Goal: Navigation & Orientation: Find specific page/section

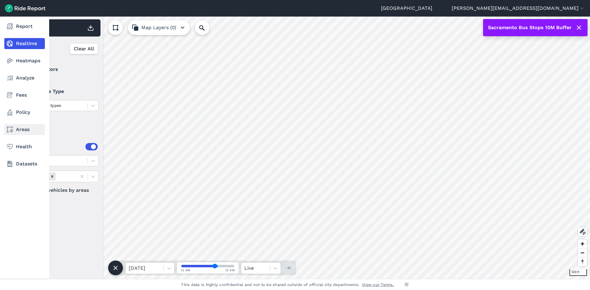
click at [29, 133] on link "Areas" at bounding box center [24, 129] width 41 height 11
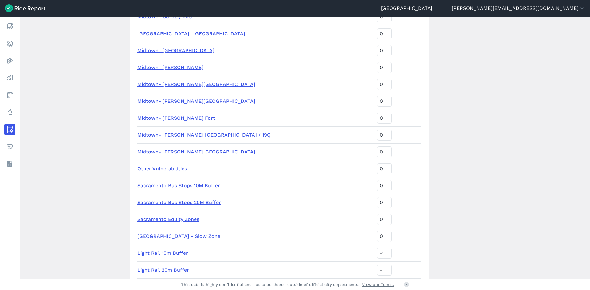
scroll to position [869, 0]
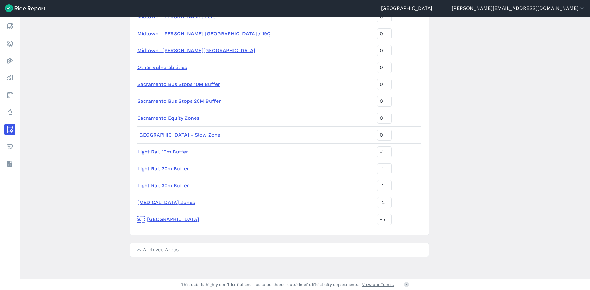
click at [163, 218] on link "[GEOGRAPHIC_DATA]" at bounding box center [254, 219] width 235 height 7
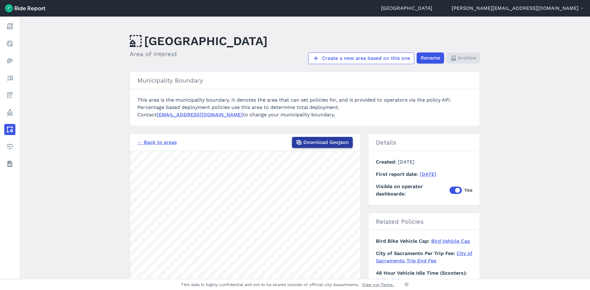
click at [317, 146] on span "Download Geojson" at bounding box center [325, 142] width 45 height 7
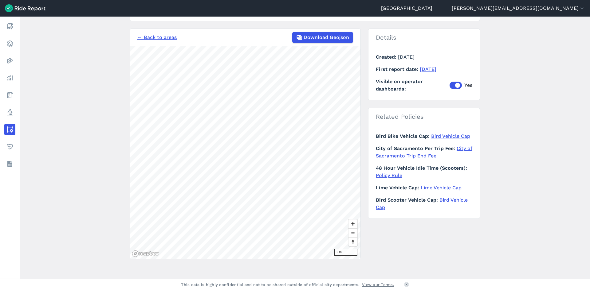
scroll to position [107, 0]
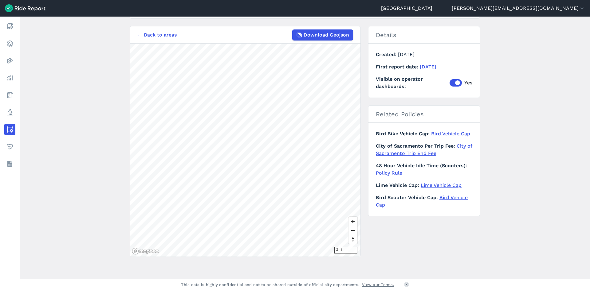
click at [155, 36] on link "← Back to areas" at bounding box center [156, 34] width 39 height 7
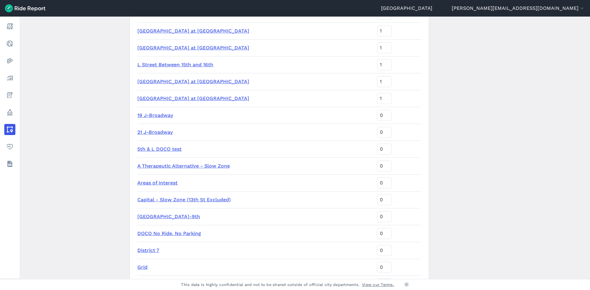
scroll to position [378, 0]
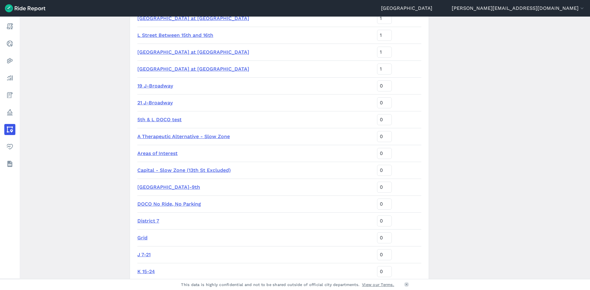
click at [170, 154] on link "Areas of Interest" at bounding box center [157, 153] width 40 height 6
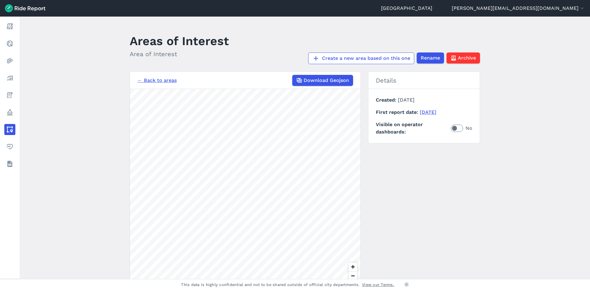
click at [164, 80] on link "← Back to areas" at bounding box center [156, 80] width 39 height 7
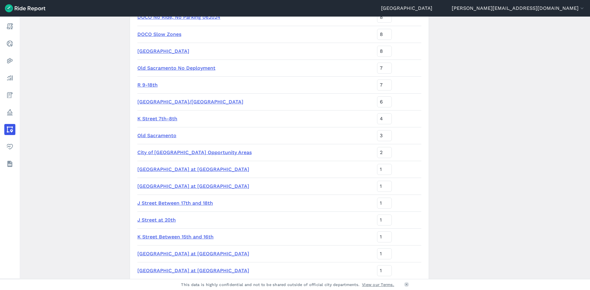
scroll to position [92, 0]
click at [196, 151] on link "City of [GEOGRAPHIC_DATA] Opportunity Areas" at bounding box center [194, 152] width 114 height 6
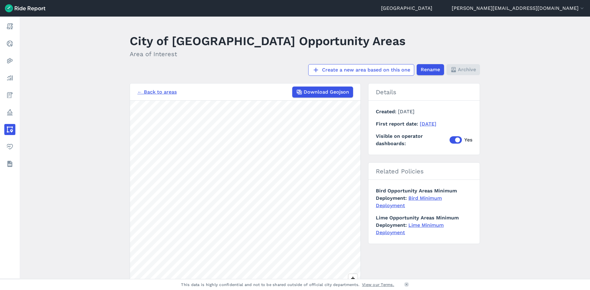
click at [156, 90] on link "← Back to areas" at bounding box center [156, 91] width 39 height 7
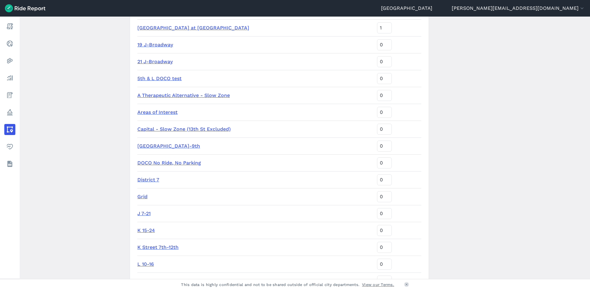
scroll to position [430, 0]
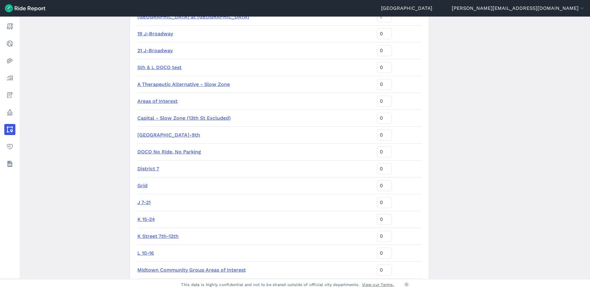
click at [140, 185] on link "Grid" at bounding box center [142, 186] width 10 height 6
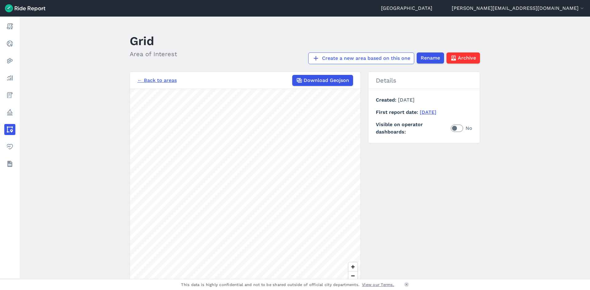
click at [151, 81] on link "← Back to areas" at bounding box center [156, 80] width 39 height 7
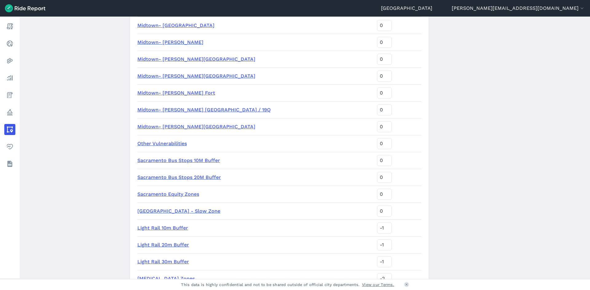
scroll to position [860, 0]
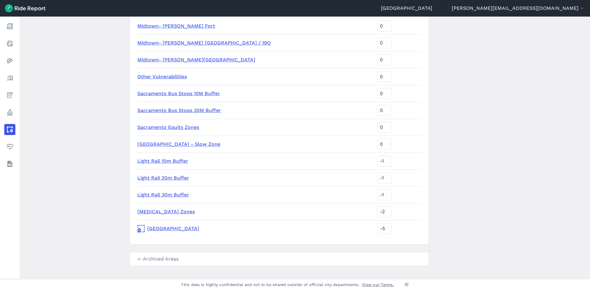
click at [171, 211] on link "[MEDICAL_DATA] Zones" at bounding box center [165, 212] width 57 height 6
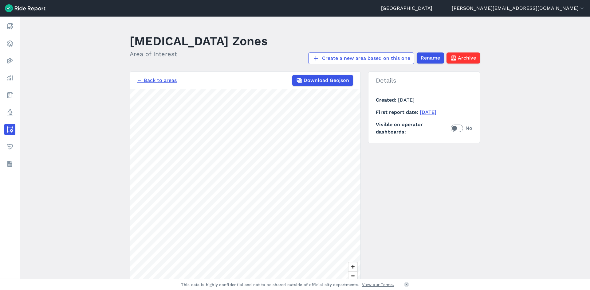
click at [166, 79] on link "← Back to areas" at bounding box center [156, 80] width 39 height 7
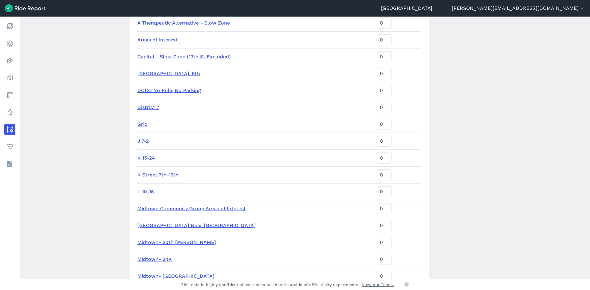
scroll to position [584, 0]
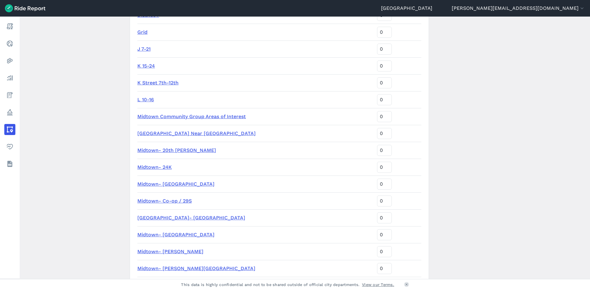
click at [169, 117] on link "Midtown Community Group Areas of Interest" at bounding box center [191, 117] width 108 height 6
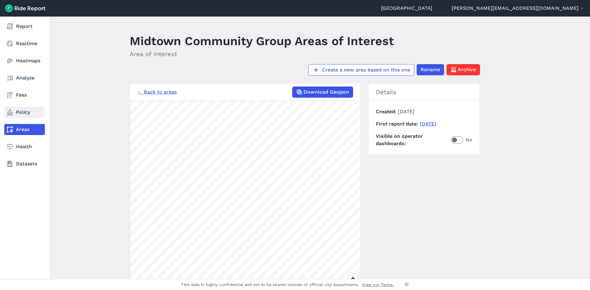
click at [24, 111] on link "Policy" at bounding box center [24, 112] width 41 height 11
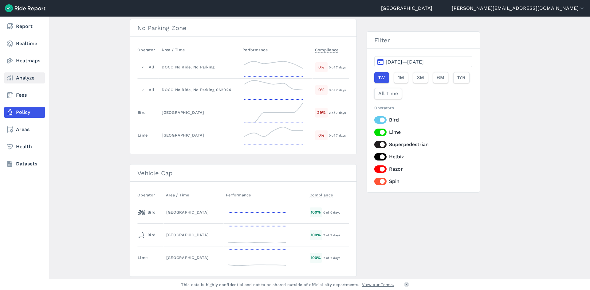
scroll to position [228, 0]
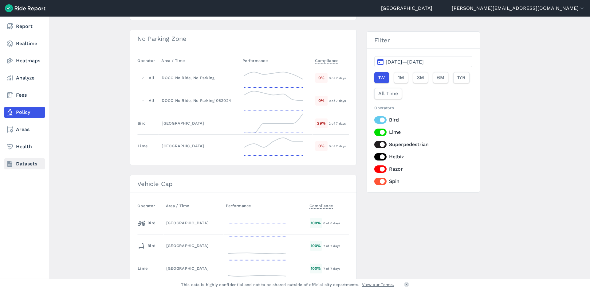
click at [25, 161] on link "Datasets" at bounding box center [24, 163] width 41 height 11
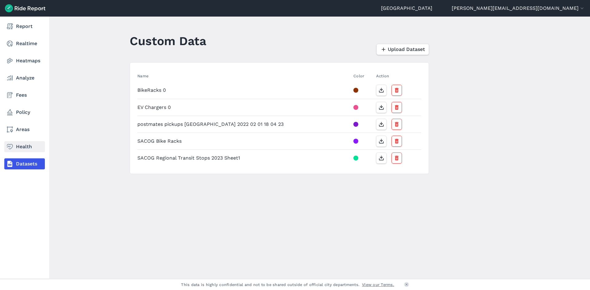
click at [21, 141] on link "Health" at bounding box center [24, 146] width 41 height 11
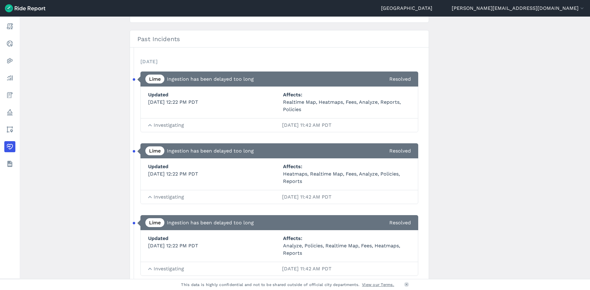
scroll to position [246, 0]
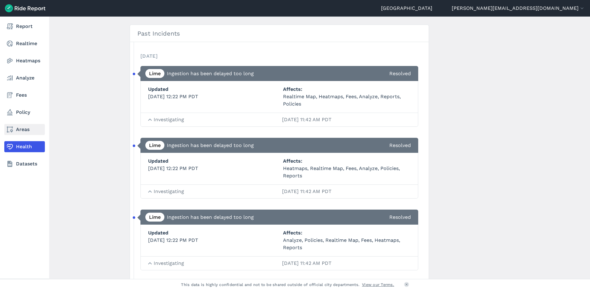
click at [16, 129] on link "Areas" at bounding box center [24, 129] width 41 height 11
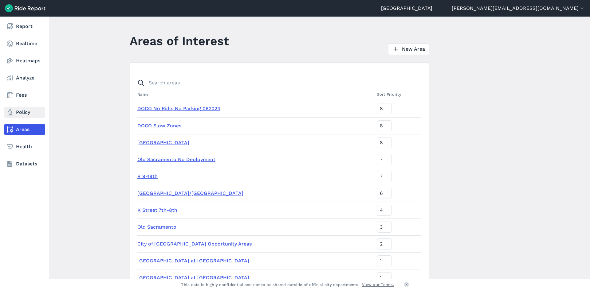
click at [21, 110] on link "Policy" at bounding box center [24, 112] width 41 height 11
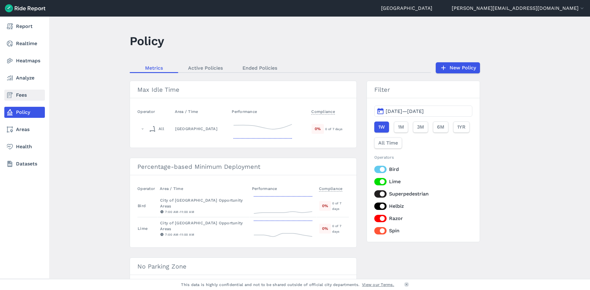
click at [19, 97] on link "Fees" at bounding box center [24, 95] width 41 height 11
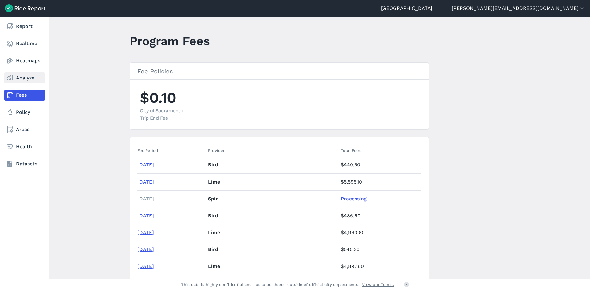
click at [19, 79] on link "Analyze" at bounding box center [24, 77] width 41 height 11
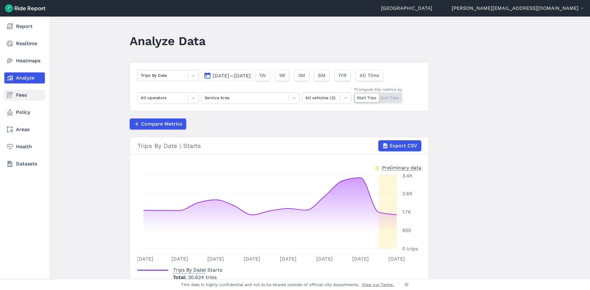
click at [20, 95] on link "Fees" at bounding box center [24, 95] width 41 height 11
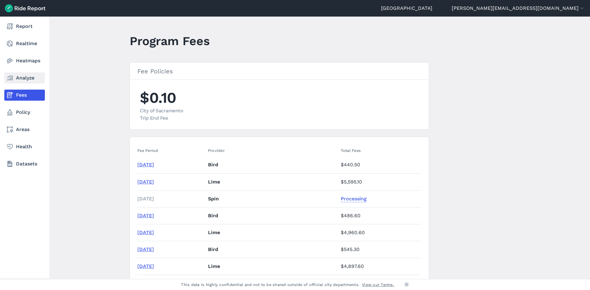
click at [22, 80] on link "Analyze" at bounding box center [24, 77] width 41 height 11
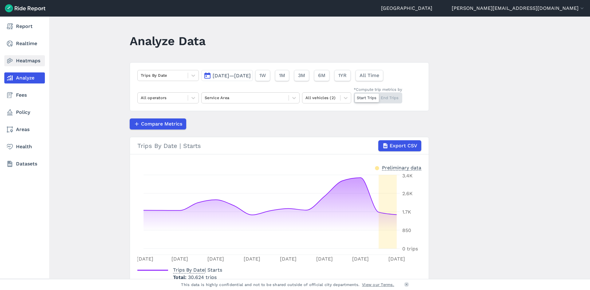
click at [19, 58] on link "Heatmaps" at bounding box center [24, 60] width 41 height 11
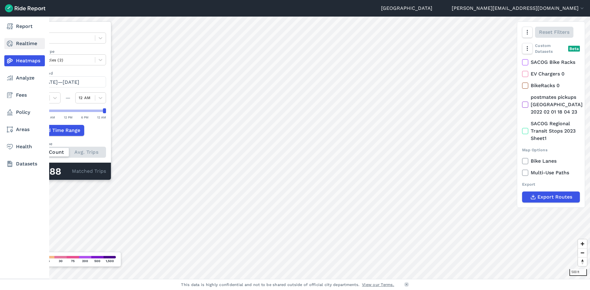
click at [19, 43] on link "Realtime" at bounding box center [24, 43] width 41 height 11
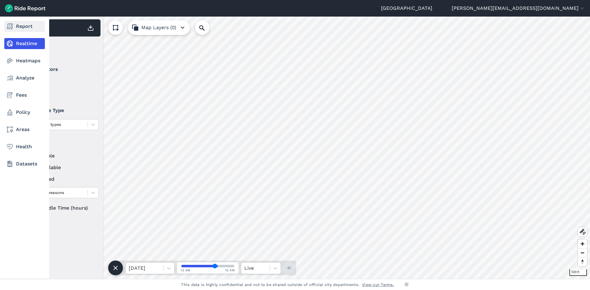
click at [21, 30] on link "Report" at bounding box center [24, 26] width 41 height 11
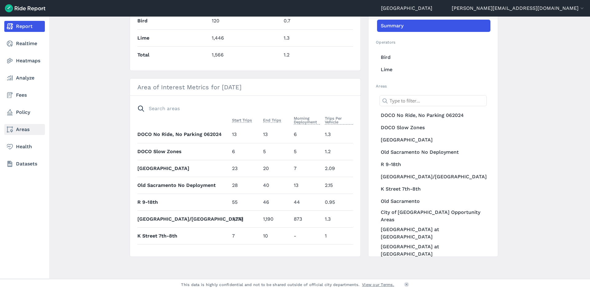
click at [25, 127] on link "Areas" at bounding box center [24, 129] width 41 height 11
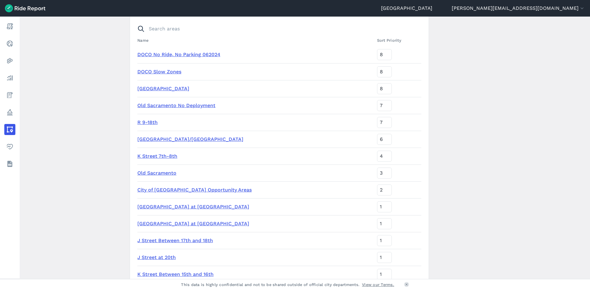
scroll to position [123, 0]
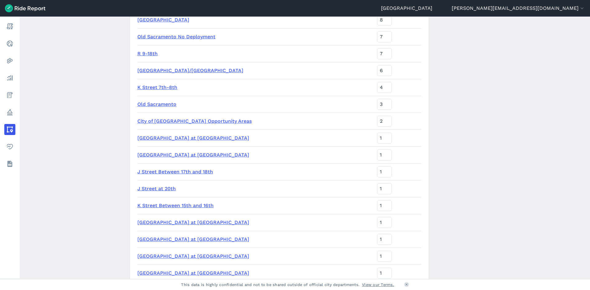
click at [153, 71] on link "[GEOGRAPHIC_DATA]/[GEOGRAPHIC_DATA]" at bounding box center [190, 71] width 106 height 6
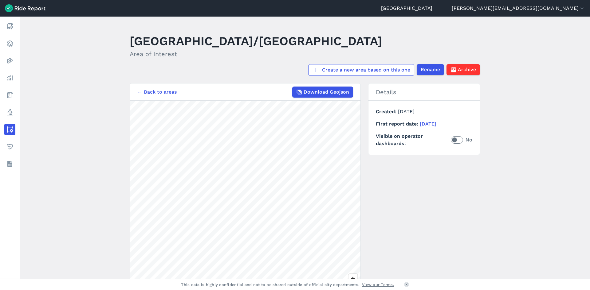
click at [154, 88] on link "← Back to areas" at bounding box center [156, 91] width 39 height 7
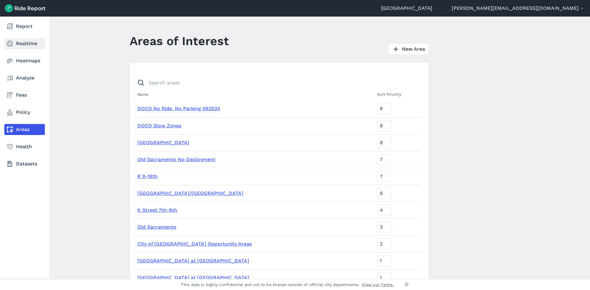
click at [32, 48] on link "Realtime" at bounding box center [24, 43] width 41 height 11
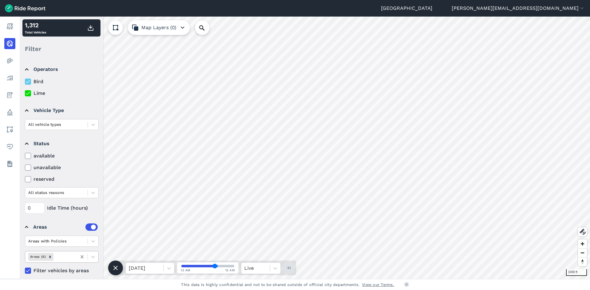
click at [82, 258] on icon at bounding box center [82, 257] width 6 height 6
click at [86, 226] on label at bounding box center [91, 227] width 12 height 7
click at [85, 226] on input "checkbox" at bounding box center [85, 226] width 0 height 4
click at [81, 254] on icon at bounding box center [82, 257] width 6 height 6
click at [27, 82] on icon at bounding box center [28, 82] width 6 height 6
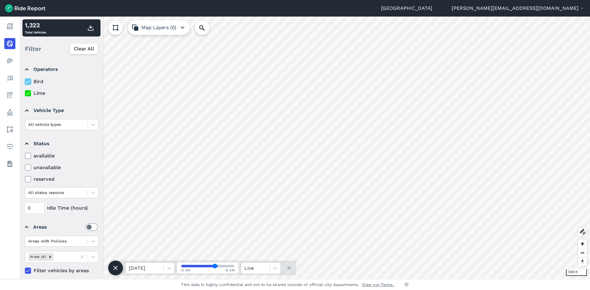
click at [25, 82] on input "Bird" at bounding box center [25, 80] width 0 height 4
click at [27, 94] on icon at bounding box center [28, 93] width 6 height 6
click at [25, 94] on input "Lime" at bounding box center [25, 92] width 0 height 4
click at [28, 67] on summary "Operators" at bounding box center [61, 69] width 73 height 17
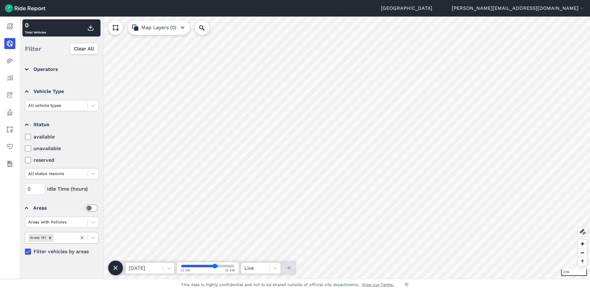
click at [80, 237] on icon at bounding box center [82, 238] width 6 height 6
click at [92, 237] on icon at bounding box center [93, 238] width 6 height 6
click at [89, 207] on label at bounding box center [91, 208] width 12 height 7
click at [85, 207] on input "checkbox" at bounding box center [85, 207] width 0 height 4
click at [93, 223] on icon at bounding box center [93, 222] width 6 height 6
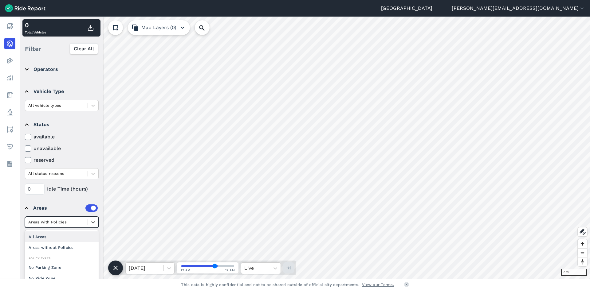
click at [72, 231] on div "All Areas Areas without Policies Policy Types No Parking Zone No Ride Zone Spee…" at bounding box center [62, 258] width 74 height 57
click at [71, 236] on div "All Areas" at bounding box center [62, 237] width 74 height 11
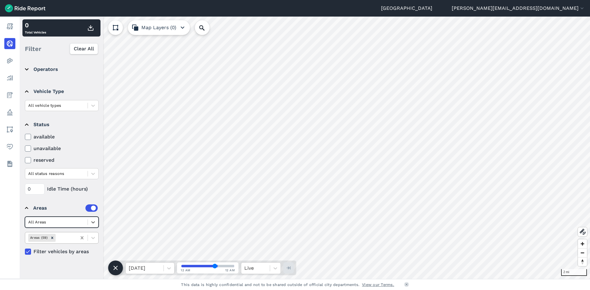
click at [84, 238] on icon at bounding box center [82, 238] width 6 height 6
click at [81, 237] on icon at bounding box center [81, 237] width 3 height 3
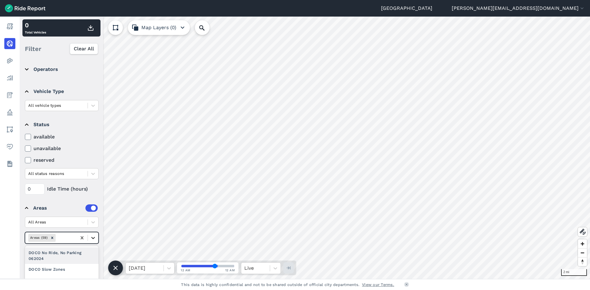
click at [95, 236] on icon at bounding box center [93, 238] width 6 height 6
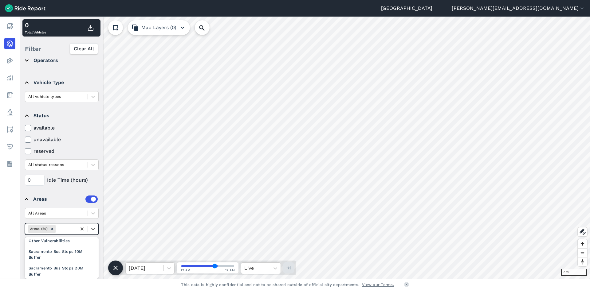
scroll to position [676, 0]
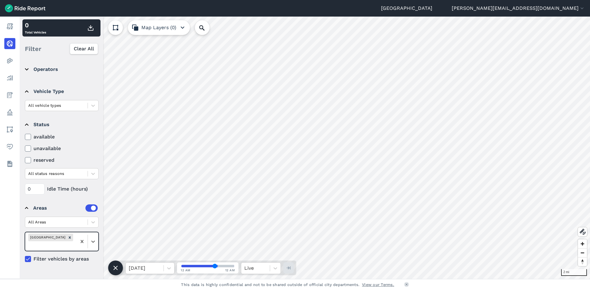
scroll to position [0, 0]
